Goal: Find specific page/section: Find specific page/section

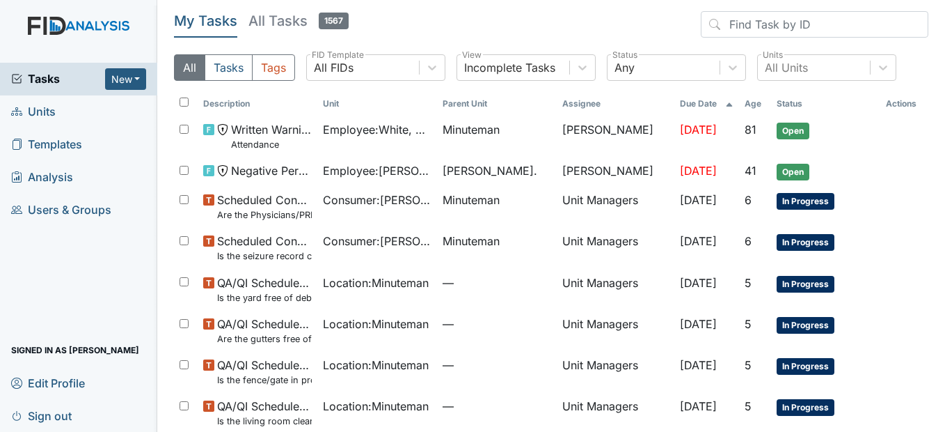
click at [42, 111] on span "Units" at bounding box center [33, 112] width 45 height 22
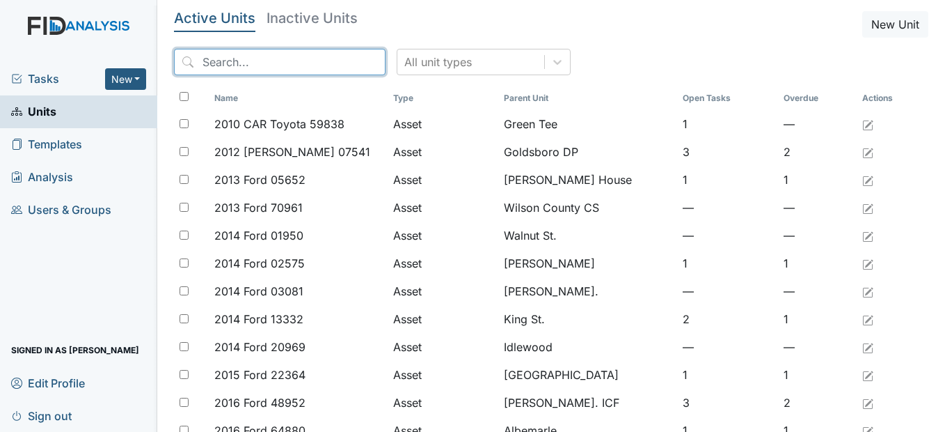
click at [248, 63] on input "search" at bounding box center [280, 62] width 212 height 26
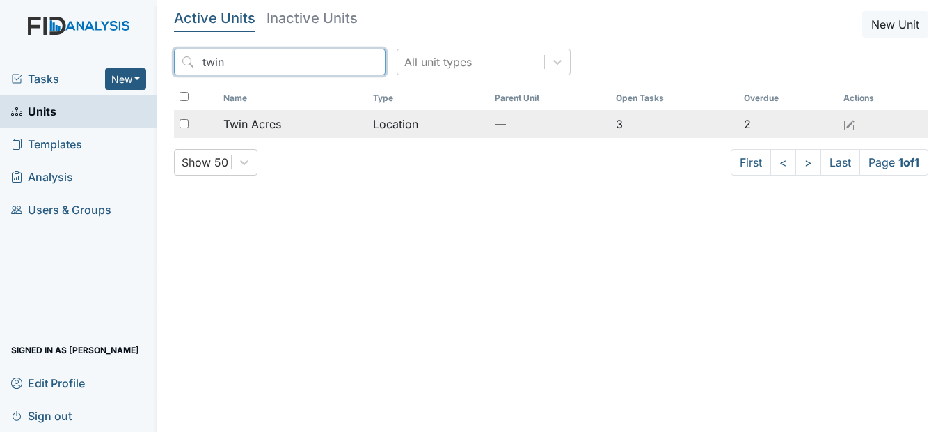
type input "twin"
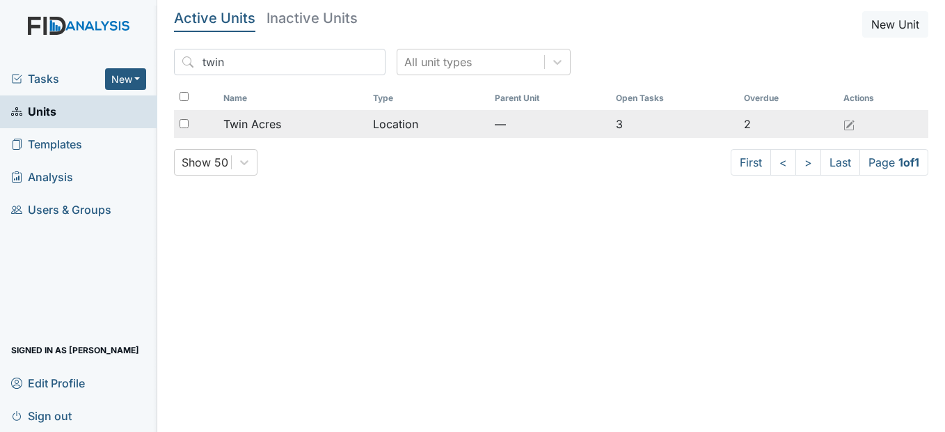
click at [265, 113] on td "Twin Acres" at bounding box center [293, 124] width 150 height 28
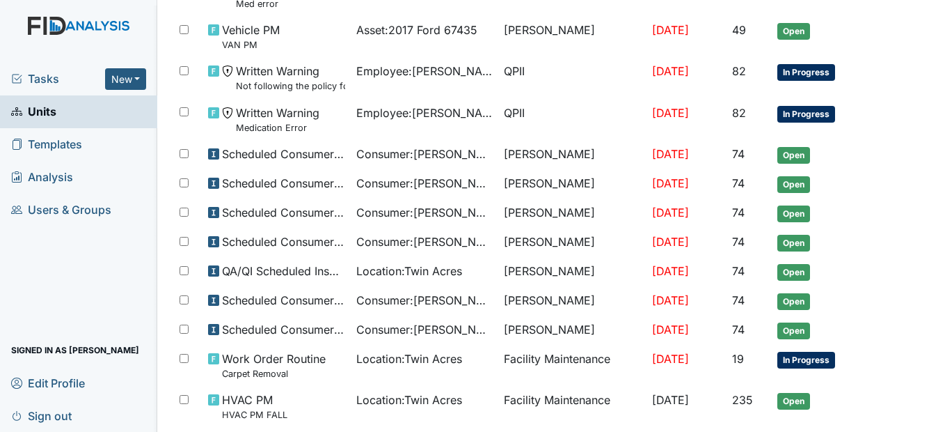
scroll to position [275, 0]
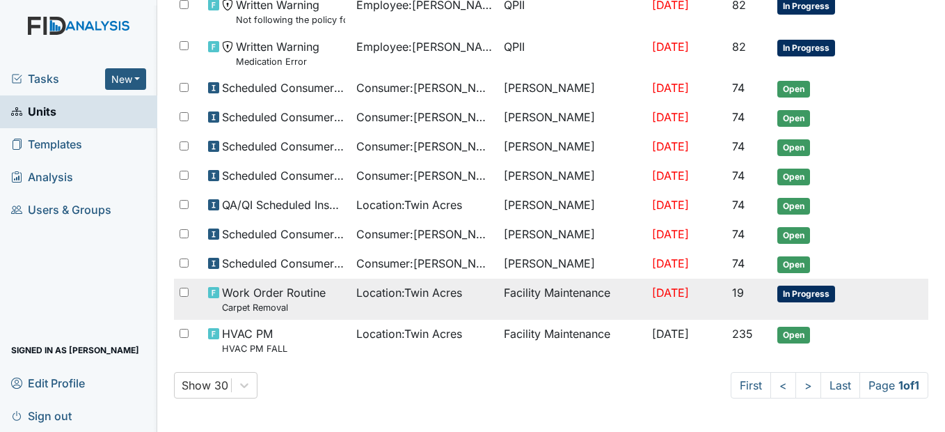
click at [467, 291] on div "Location : Twin Acres" at bounding box center [424, 292] width 136 height 17
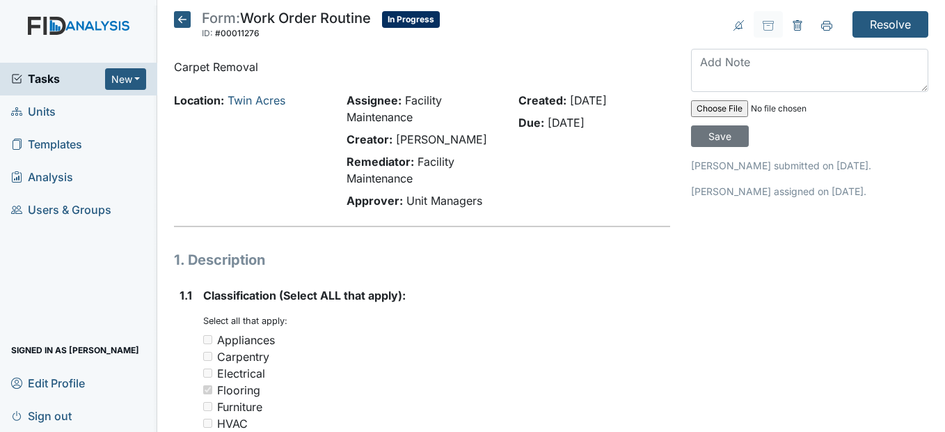
click at [182, 19] on icon at bounding box center [182, 19] width 17 height 17
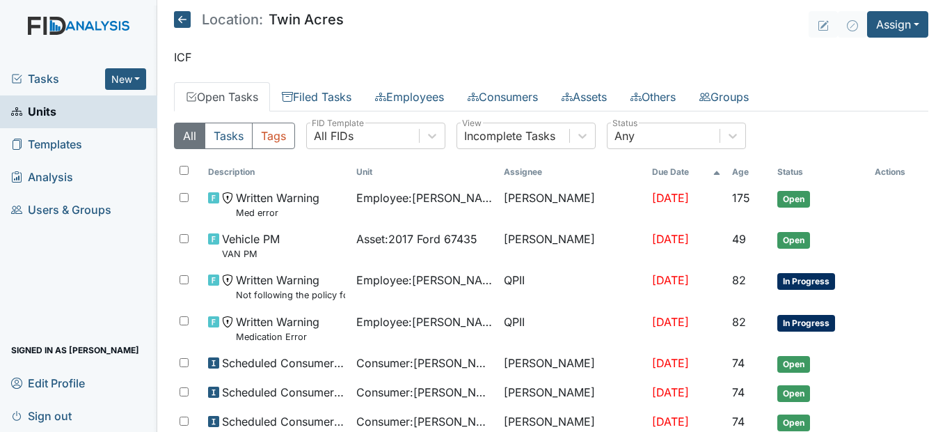
click at [184, 19] on icon at bounding box center [182, 19] width 17 height 17
